Goal: Transaction & Acquisition: Purchase product/service

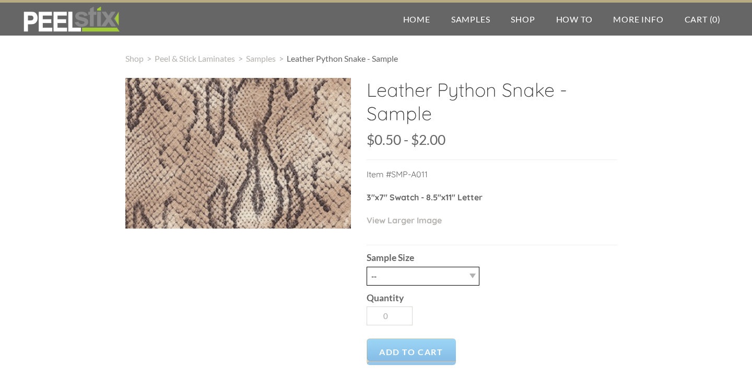
click at [448, 274] on select "-- 2.5" X 7" (No Peel and Stick) Swatch 8.5" X 11" (No Peel and Stick) Letter" at bounding box center [423, 275] width 113 height 19
select select "2.5" X 7" (No Peel and Stick) Swatch"
type input "1"
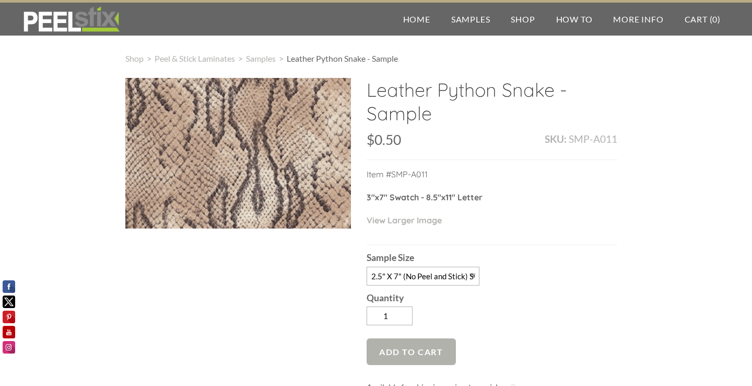
click at [436, 348] on span "Add to Cart" at bounding box center [411, 351] width 89 height 27
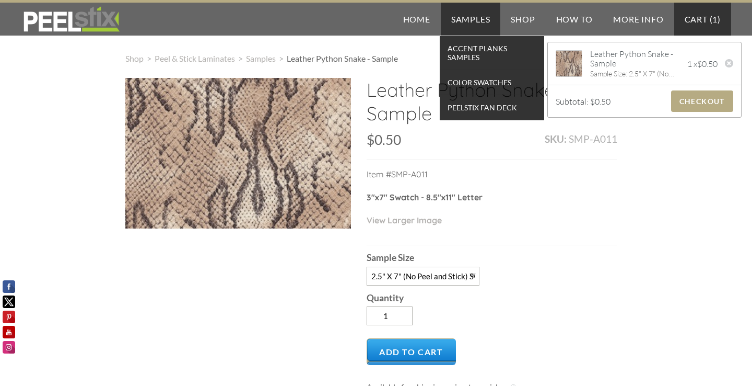
click at [471, 19] on link "Samples" at bounding box center [471, 19] width 60 height 33
